Goal: Transaction & Acquisition: Subscribe to service/newsletter

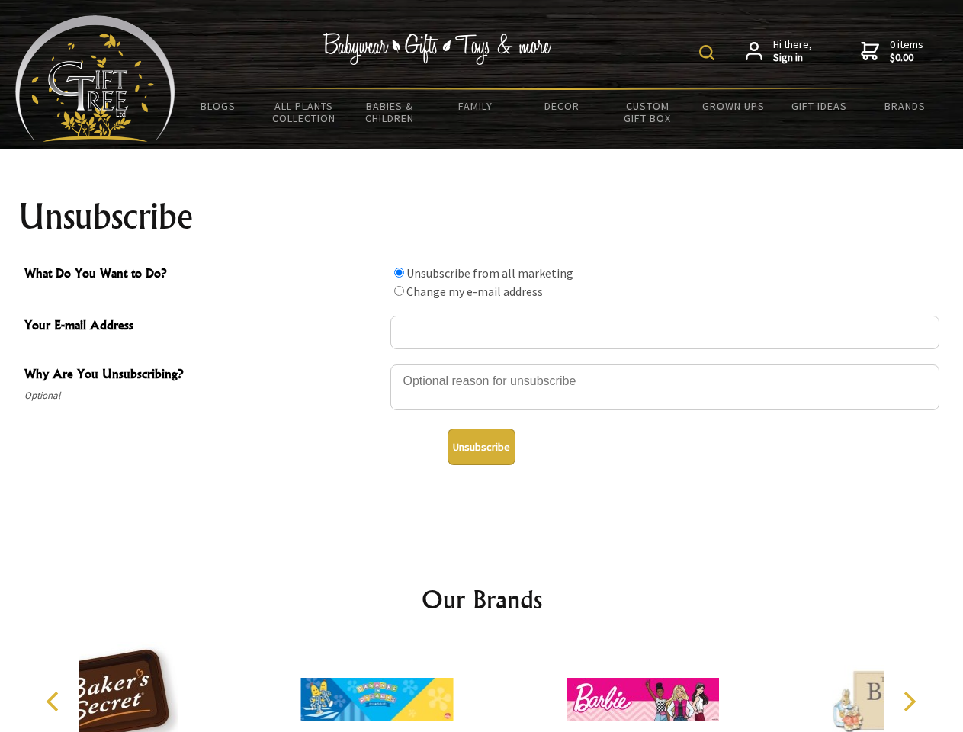
click at [709, 53] on img at bounding box center [706, 52] width 15 height 15
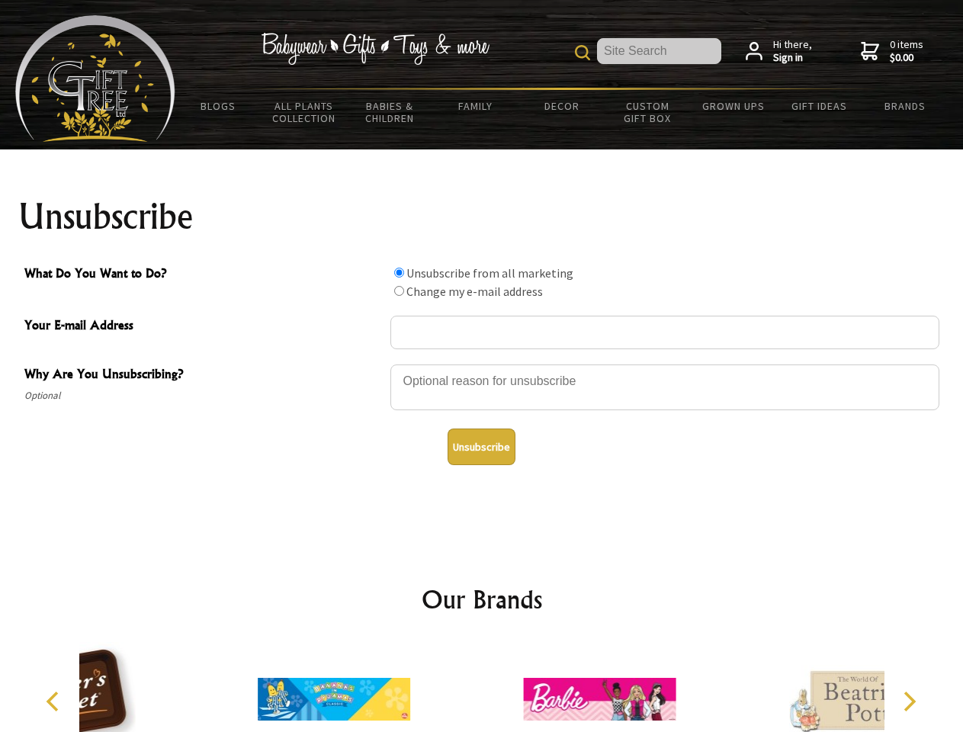
click at [482, 364] on div at bounding box center [665, 389] width 549 height 53
click at [399, 272] on input "What Do You Want to Do?" at bounding box center [399, 273] width 10 height 10
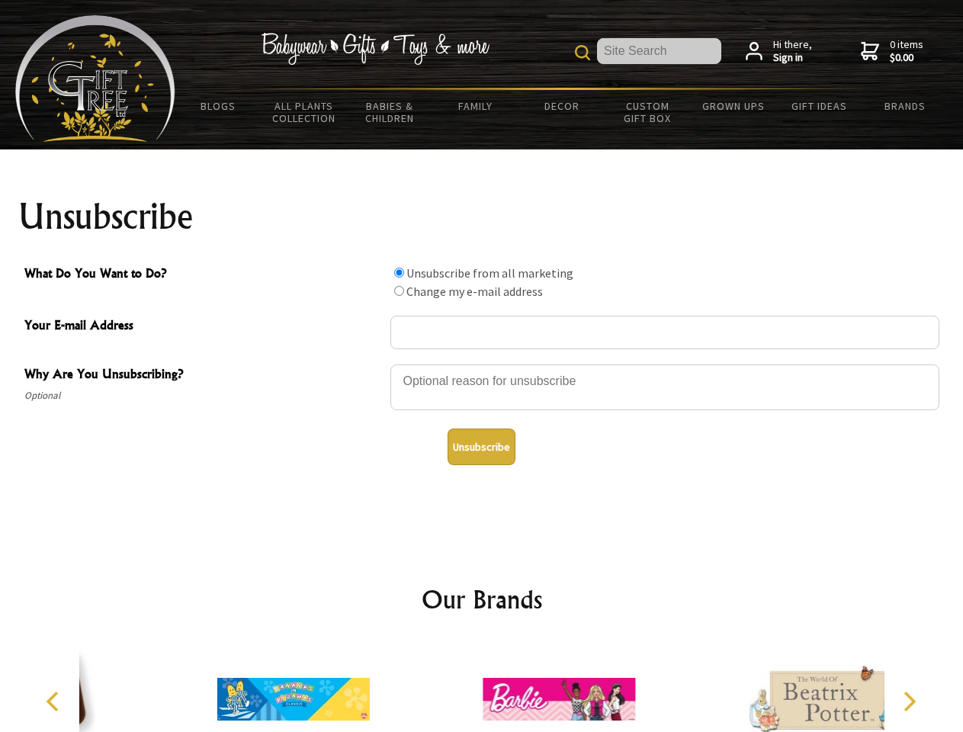
click at [399, 291] on input "What Do You Want to Do?" at bounding box center [399, 291] width 10 height 10
radio input "true"
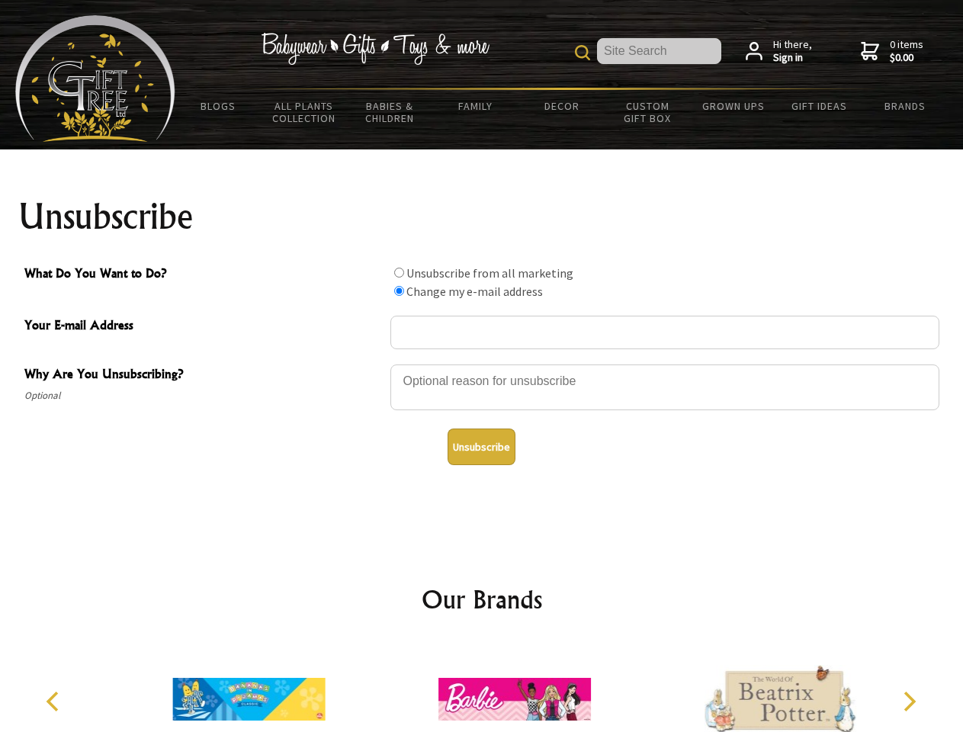
click at [481, 447] on button "Unsubscribe" at bounding box center [482, 447] width 68 height 37
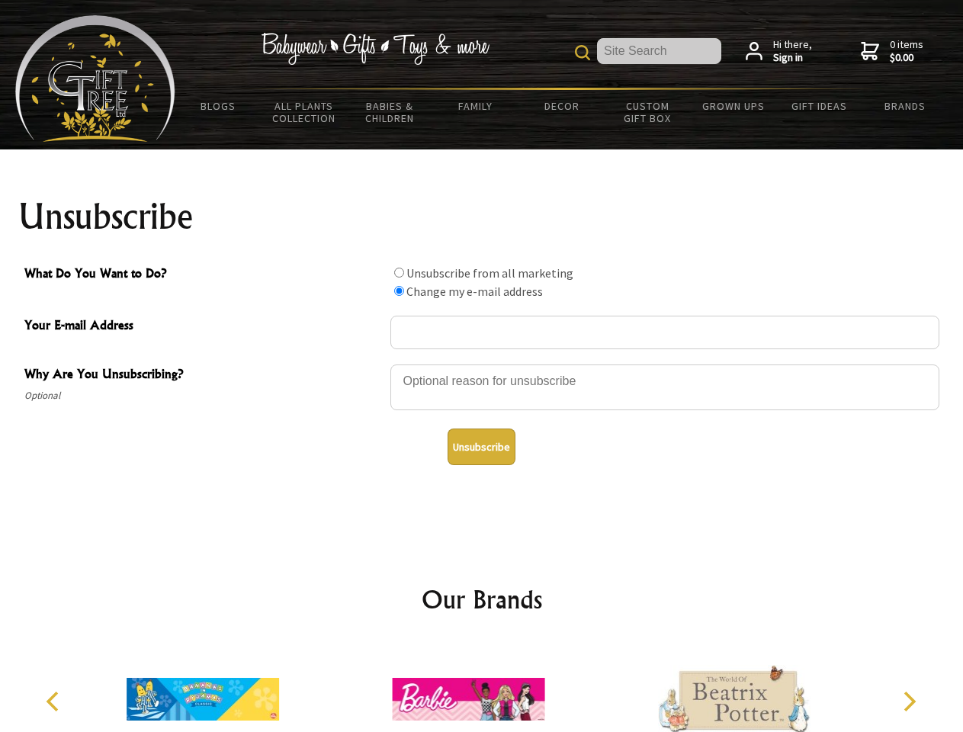
click at [482, 687] on img at bounding box center [468, 699] width 153 height 114
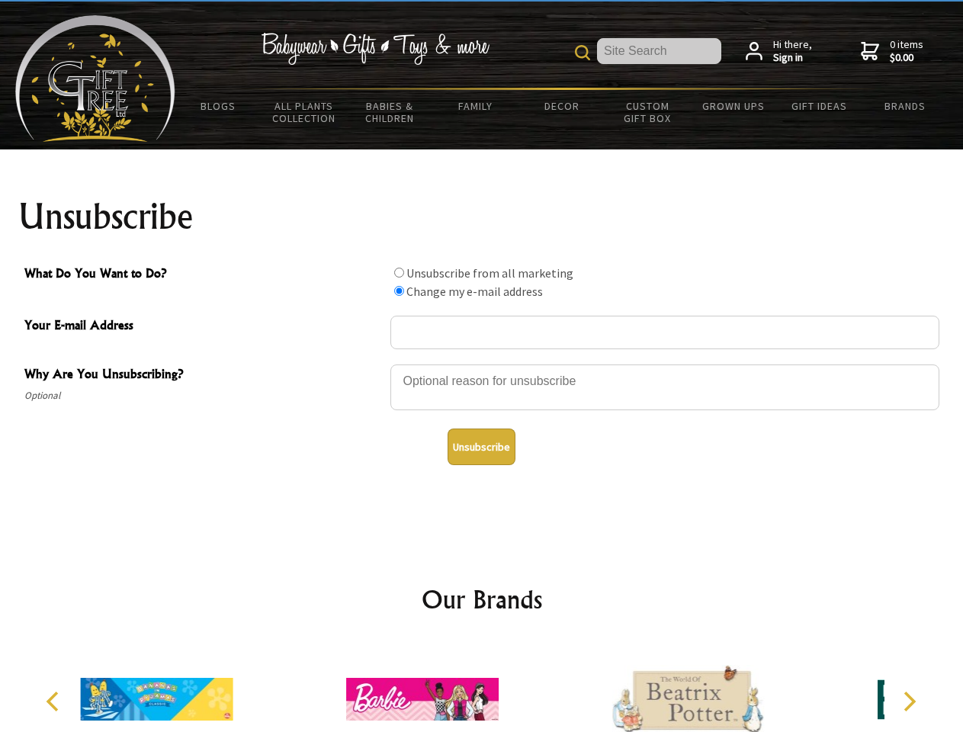
click at [55, 702] on icon "Previous" at bounding box center [54, 702] width 20 height 20
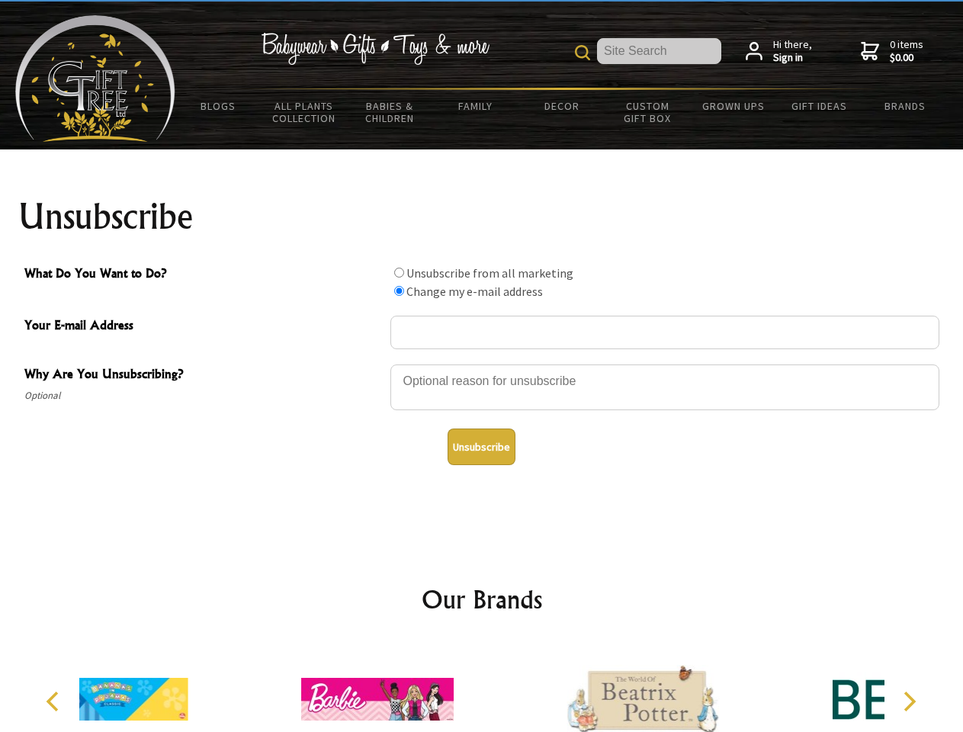
click at [909, 702] on icon "Next" at bounding box center [908, 702] width 20 height 20
